Goal: Task Accomplishment & Management: Manage account settings

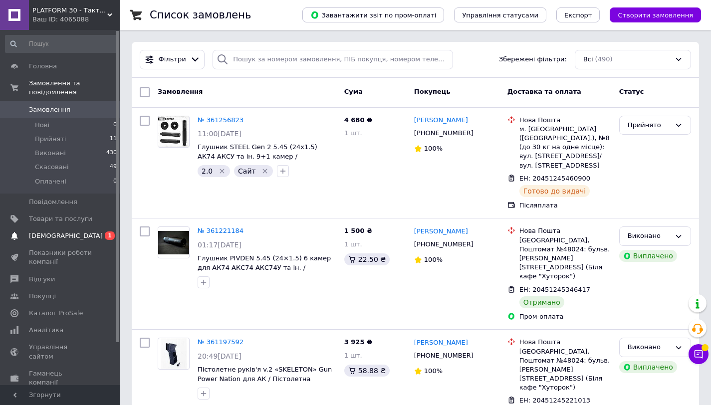
click at [46, 233] on span "[DEMOGRAPHIC_DATA]" at bounding box center [66, 235] width 74 height 9
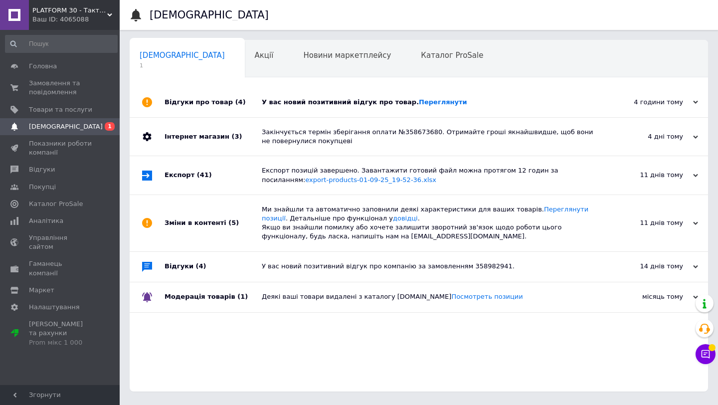
click at [272, 102] on div "У вас новий позитивний відгук про товар. [GEOGRAPHIC_DATA]" at bounding box center [430, 102] width 337 height 9
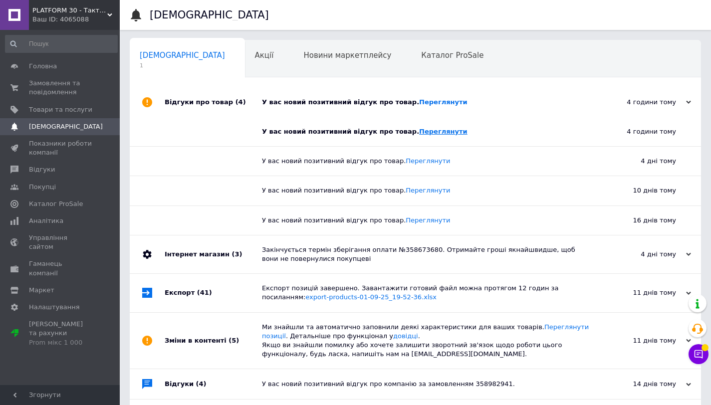
click at [420, 129] on link "Переглянути" at bounding box center [443, 131] width 48 height 7
click at [59, 92] on span "Замовлення та повідомлення" at bounding box center [60, 88] width 63 height 18
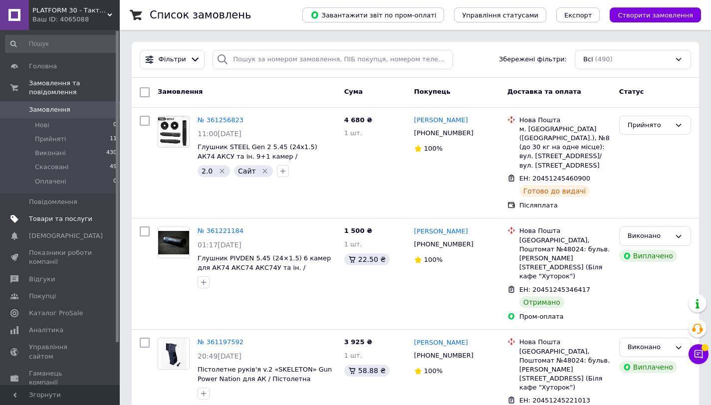
click at [48, 223] on span "Товари та послуги" at bounding box center [60, 218] width 63 height 9
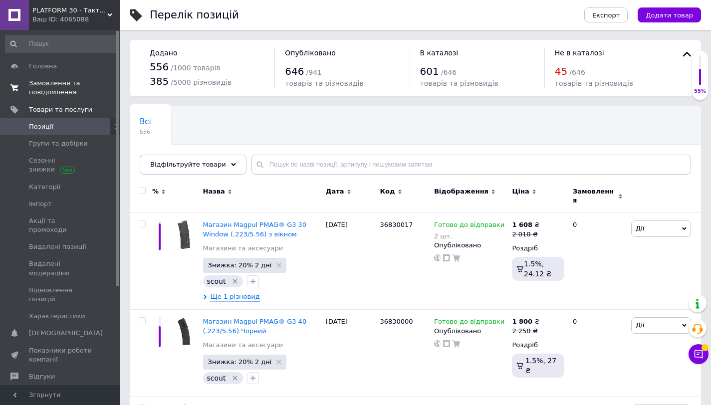
click at [46, 87] on span "Замовлення та повідомлення" at bounding box center [60, 88] width 63 height 18
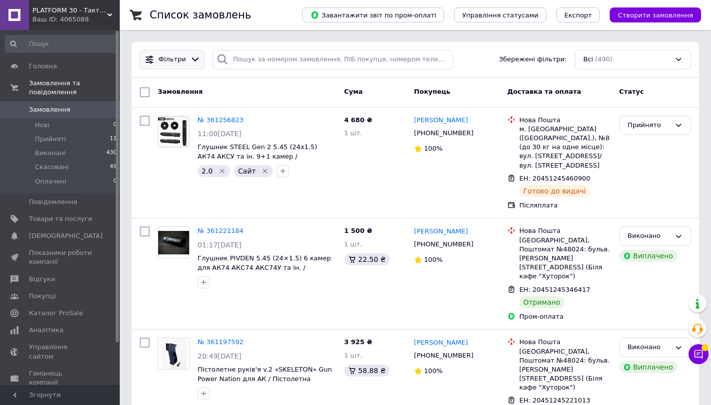
click at [193, 67] on div "Фільтри" at bounding box center [172, 59] width 65 height 19
click at [192, 60] on icon at bounding box center [195, 59] width 10 height 10
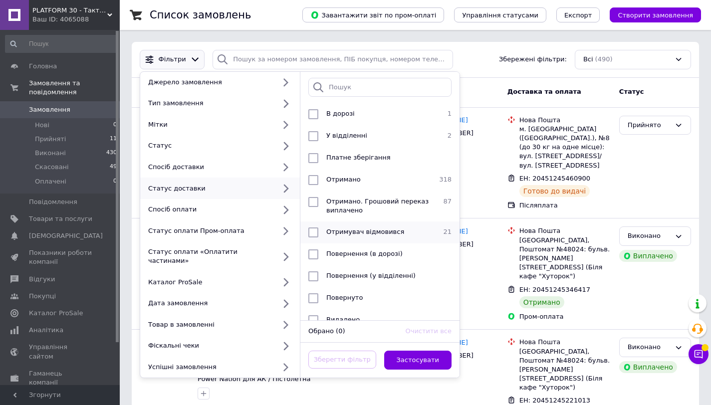
scroll to position [63, 0]
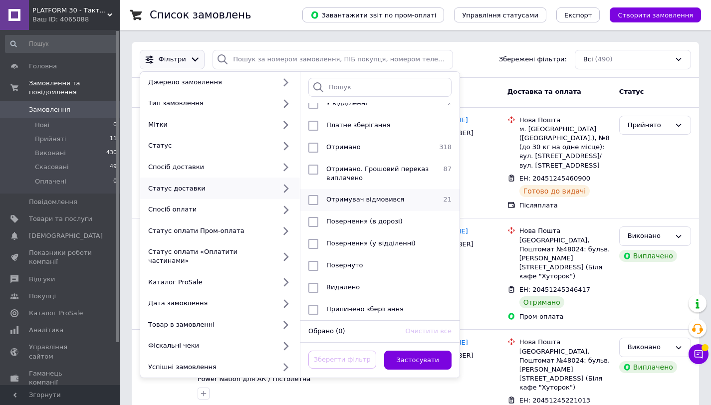
click at [314, 195] on input "checkbox" at bounding box center [313, 200] width 10 height 10
checkbox input "true"
click at [408, 351] on button "Застосувати" at bounding box center [418, 360] width 68 height 19
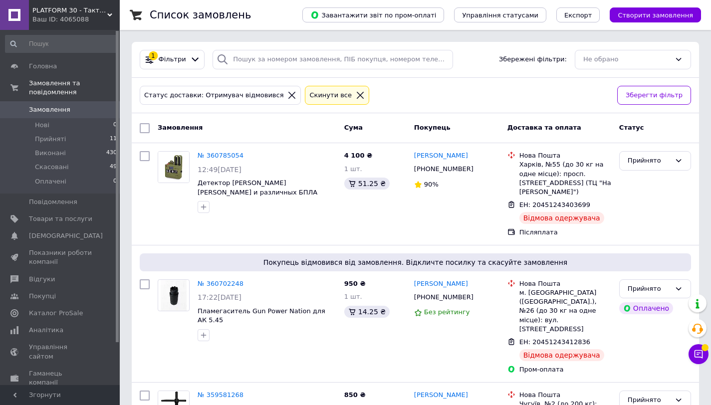
click at [357, 96] on icon at bounding box center [360, 95] width 7 height 7
